Goal: Task Accomplishment & Management: Use online tool/utility

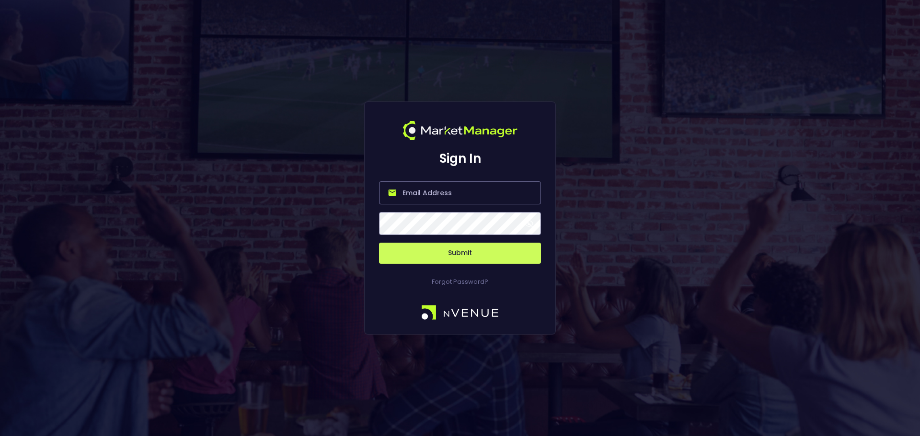
type input "[PERSON_NAME][EMAIL_ADDRESS][DOMAIN_NAME]"
click at [498, 252] on button "Submit" at bounding box center [460, 253] width 162 height 21
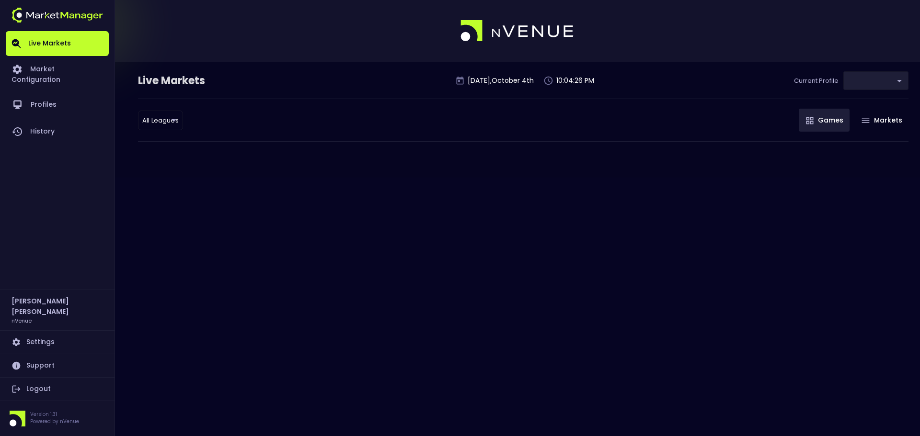
type input "0d810fa5-e353-4d9c-b11d-31f095cae871"
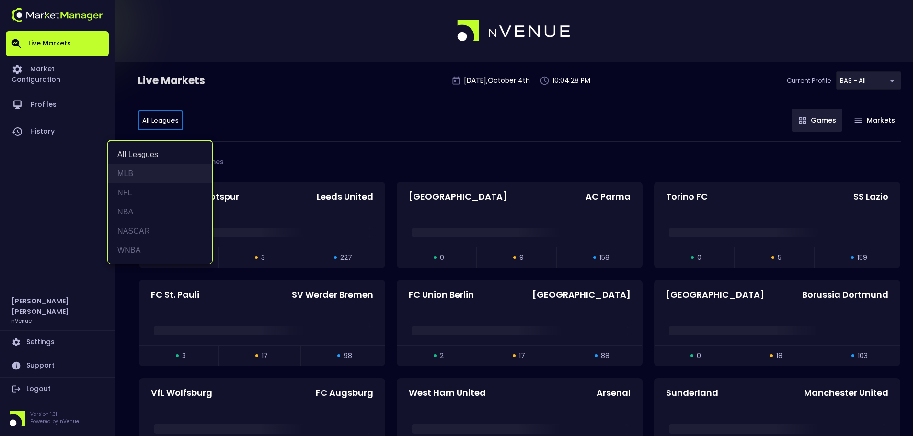
click at [160, 179] on li "MLB" at bounding box center [160, 173] width 104 height 19
type input "MLB"
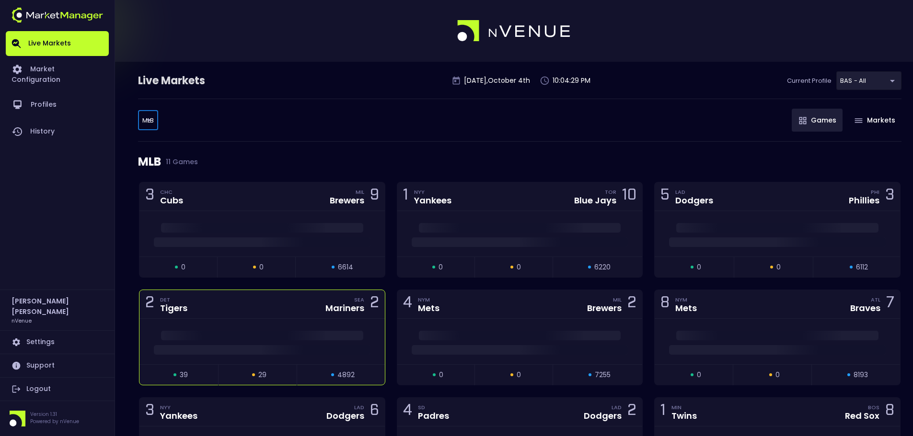
click at [301, 295] on div "2 DET Tigers SEA Mariners 2" at bounding box center [261, 304] width 245 height 29
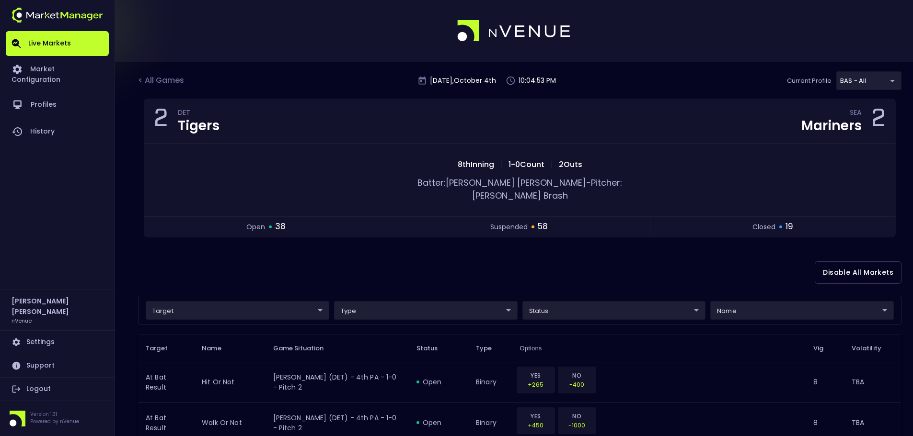
drag, startPoint x: 777, startPoint y: 37, endPoint x: 751, endPoint y: 30, distance: 27.0
click at [777, 37] on div at bounding box center [456, 31] width 913 height 62
